Goal: Task Accomplishment & Management: Manage account settings

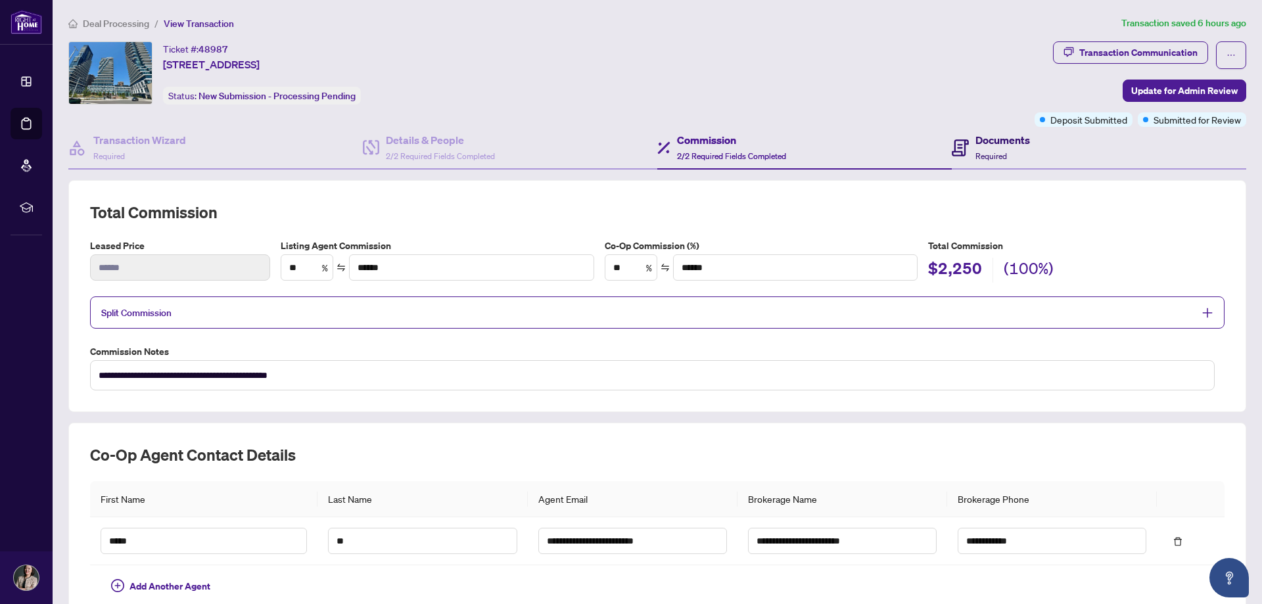
click at [984, 139] on h4 "Documents" at bounding box center [1002, 140] width 55 height 16
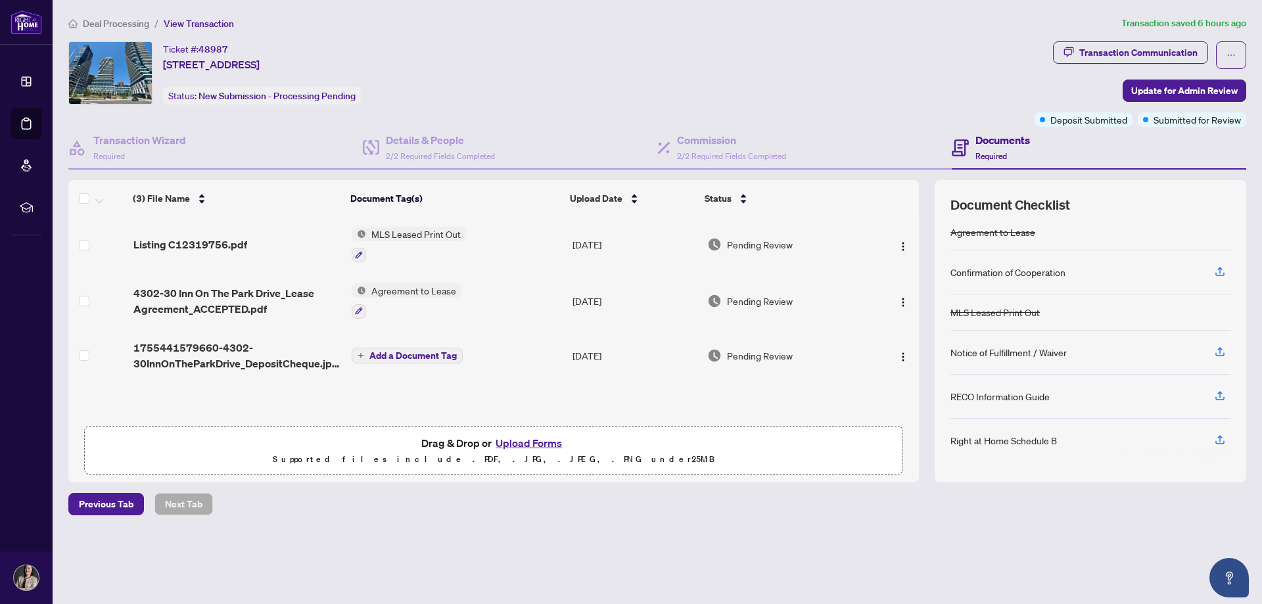
scroll to position [6, 0]
click at [402, 359] on span "Add a Document Tag" at bounding box center [412, 355] width 87 height 9
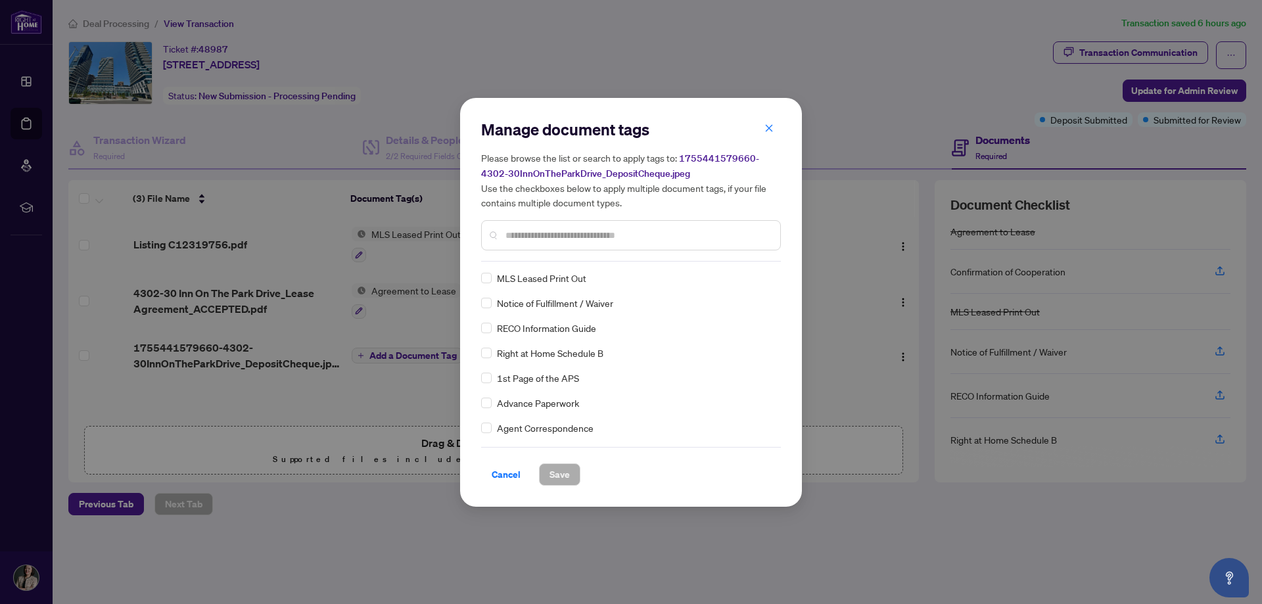
scroll to position [66, 0]
click at [518, 239] on input "text" at bounding box center [637, 235] width 264 height 14
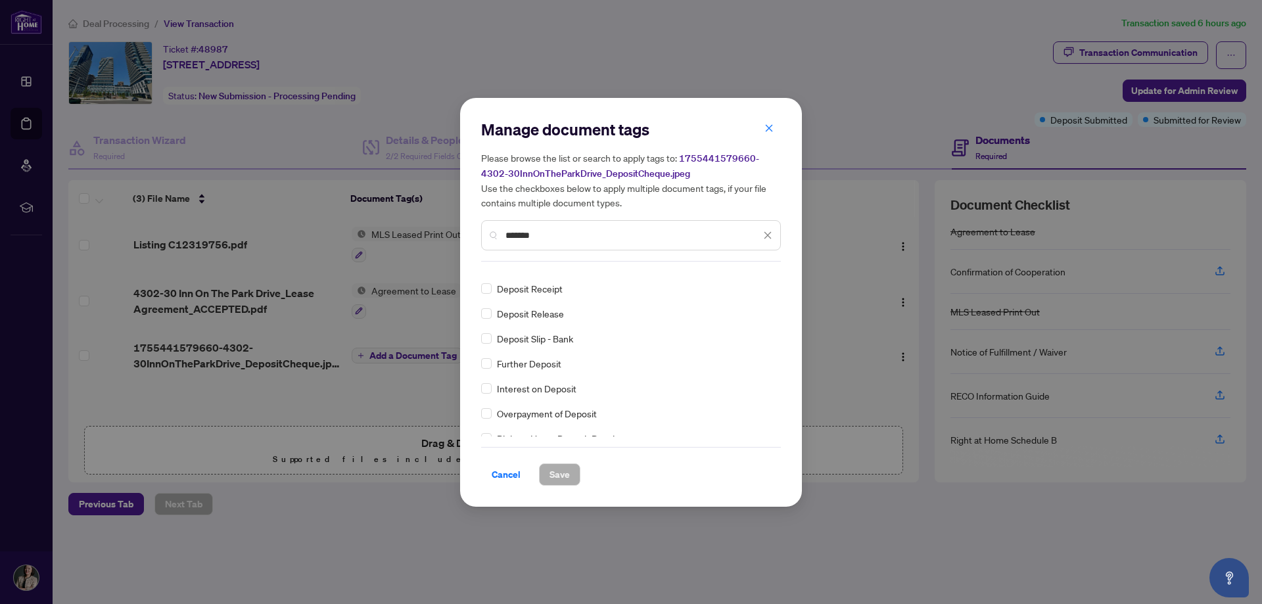
scroll to position [0, 0]
type input "*******"
click at [562, 471] on span "Save" at bounding box center [559, 474] width 20 height 21
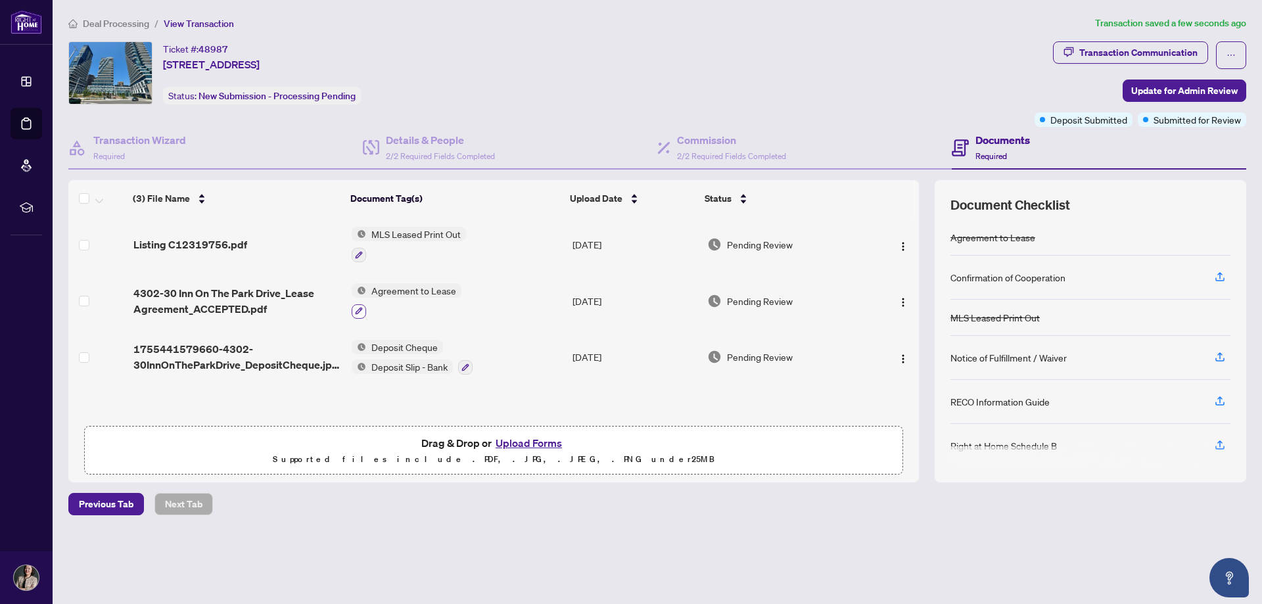
click at [359, 311] on icon "button" at bounding box center [359, 311] width 8 height 8
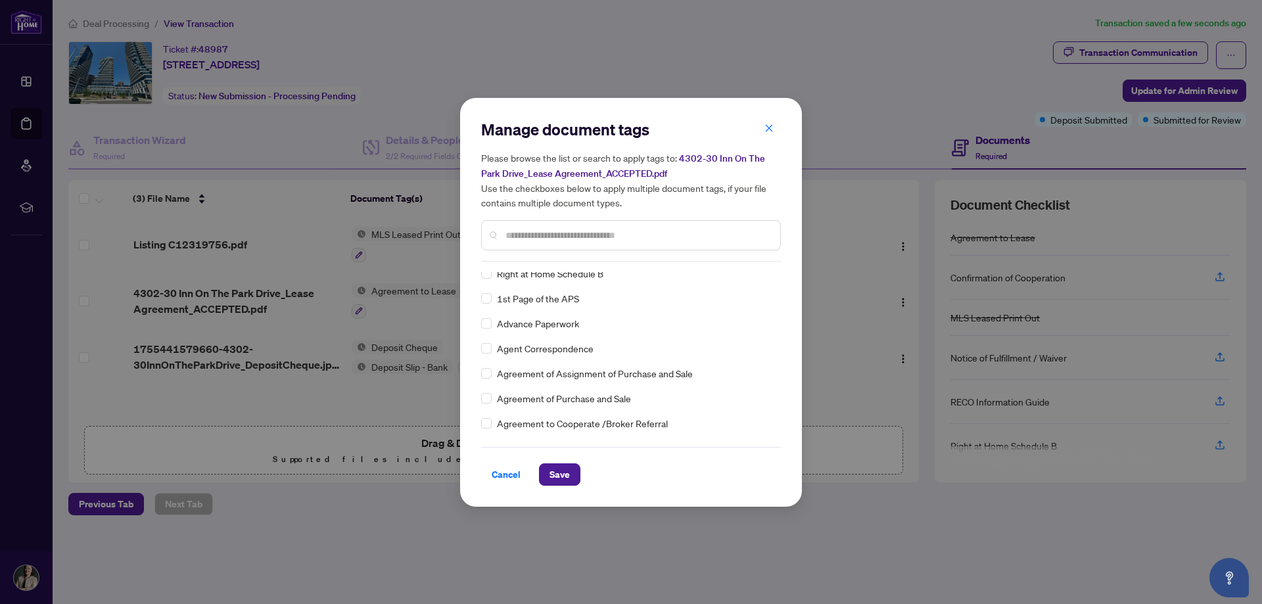
scroll to position [131, 0]
click at [540, 233] on input "text" at bounding box center [637, 235] width 264 height 14
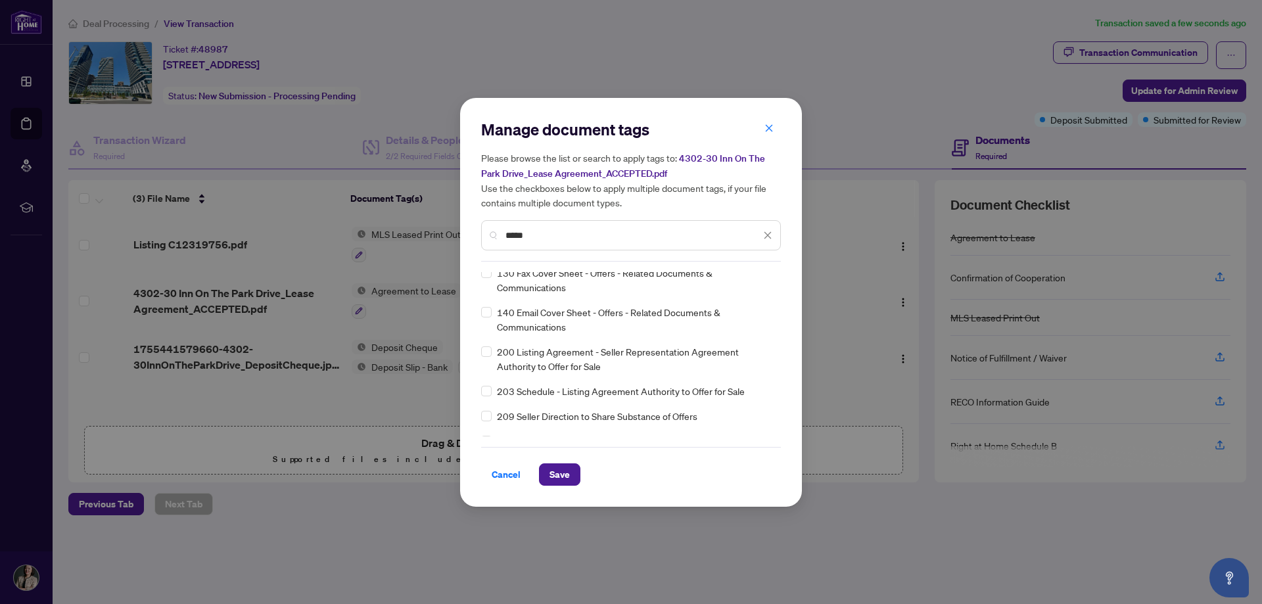
scroll to position [0, 0]
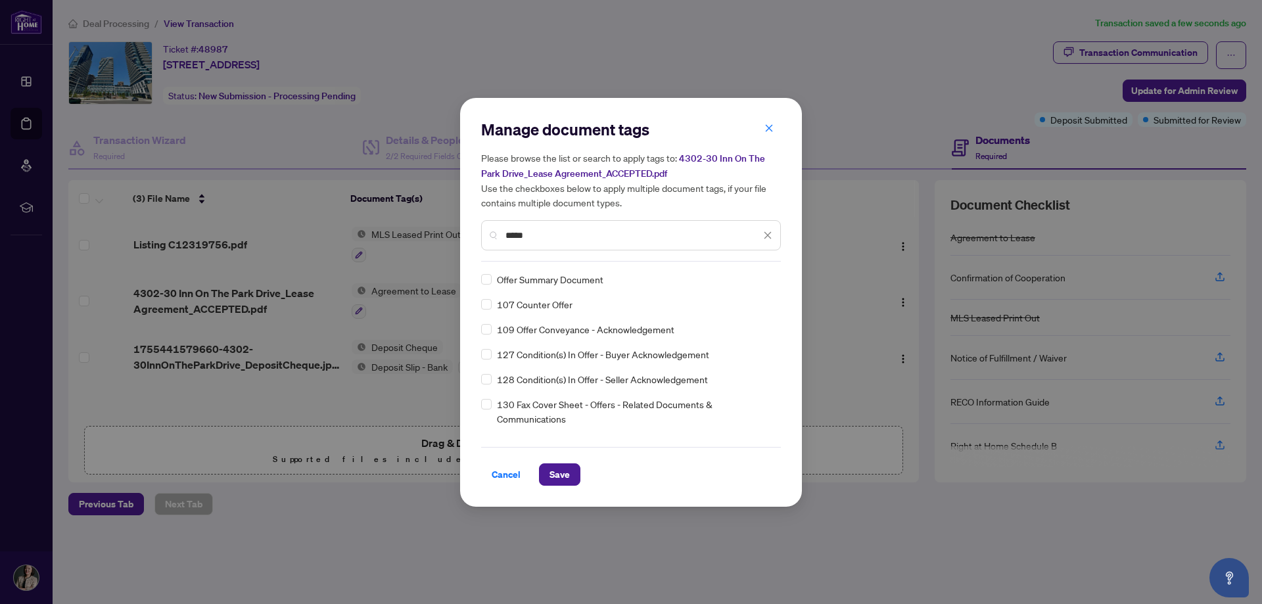
type input "*****"
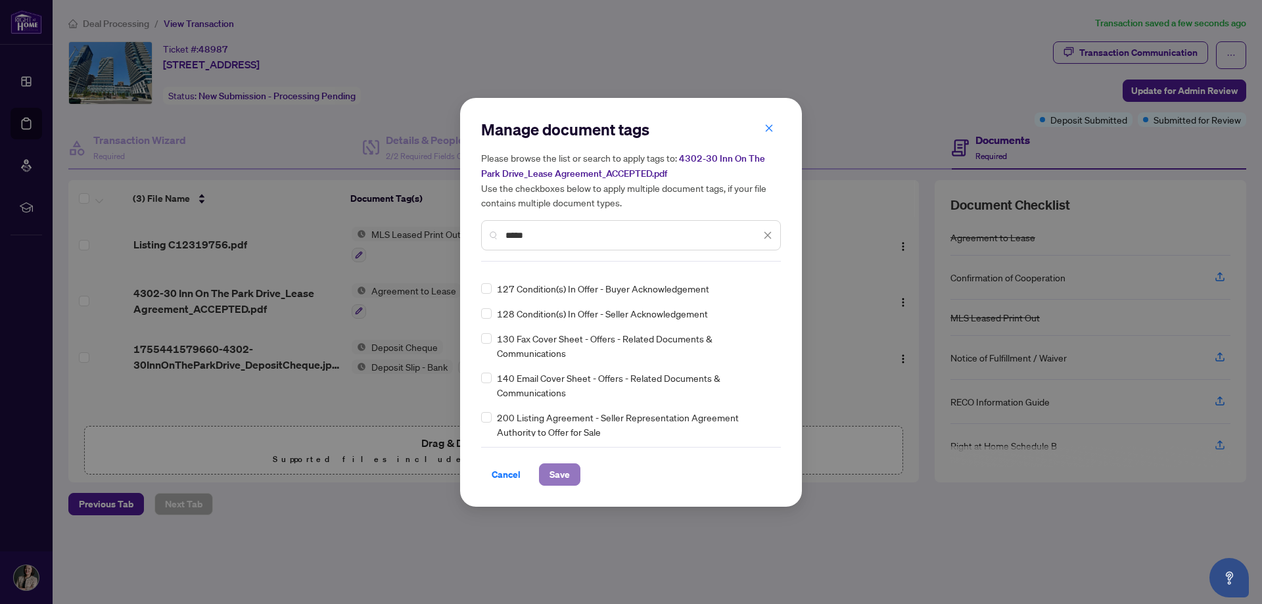
click at [546, 473] on button "Save" at bounding box center [559, 474] width 41 height 22
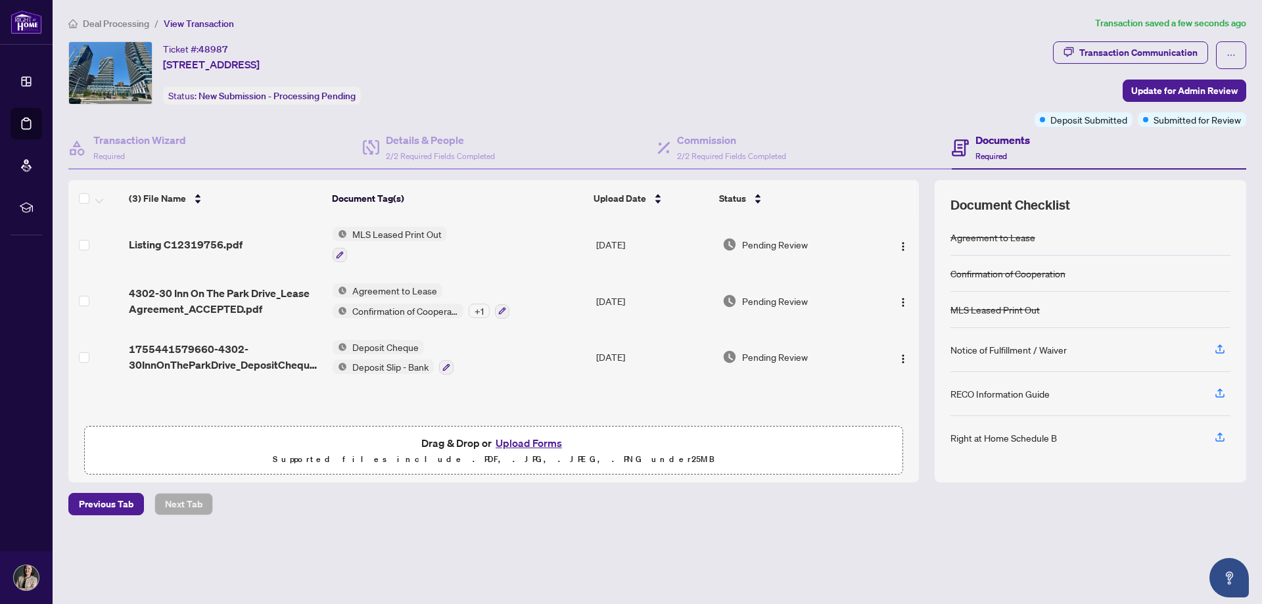
scroll to position [0, 0]
click at [124, 23] on span "Deal Processing" at bounding box center [116, 24] width 66 height 12
